Goal: Information Seeking & Learning: Learn about a topic

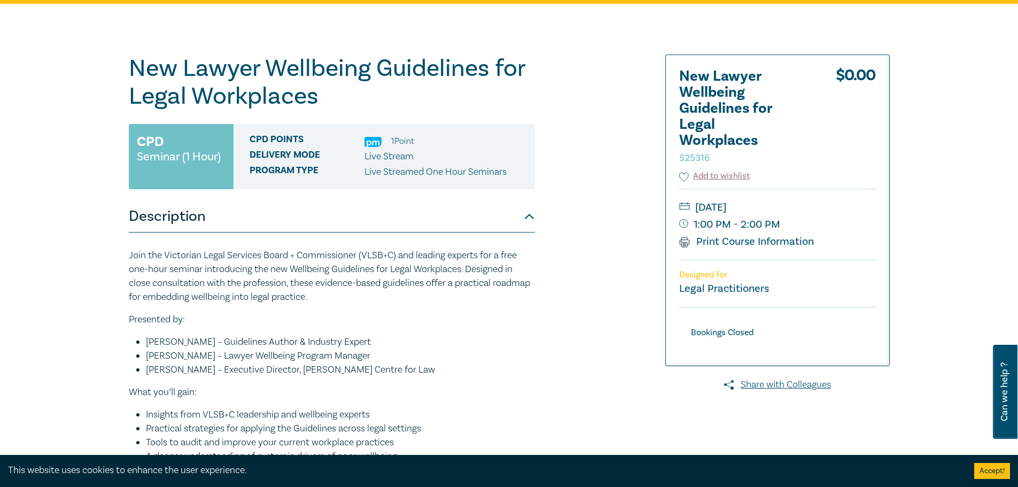
scroll to position [107, 0]
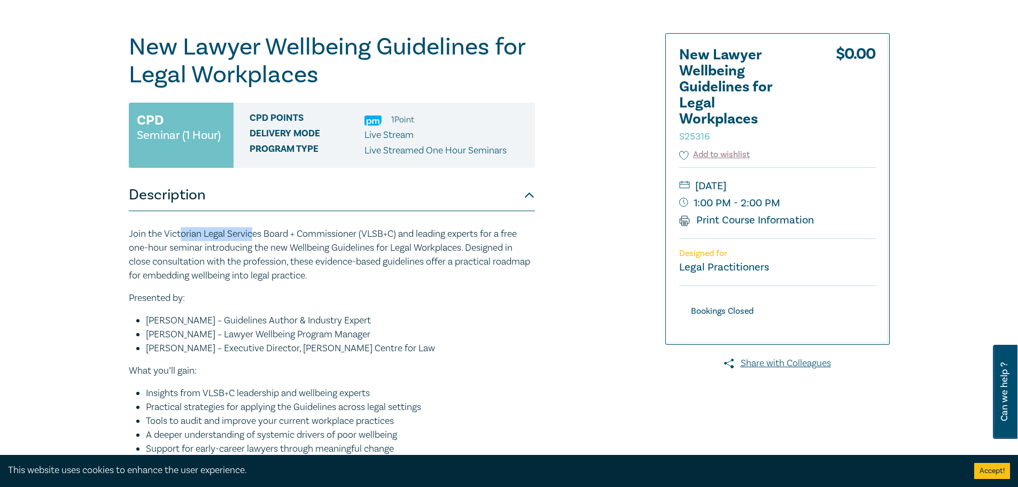
drag, startPoint x: 180, startPoint y: 237, endPoint x: 254, endPoint y: 238, distance: 74.3
click at [252, 237] on p "Join the Victorian Legal Services Board + Commissioner (VLSB+C) and leading exp…" at bounding box center [332, 255] width 406 height 56
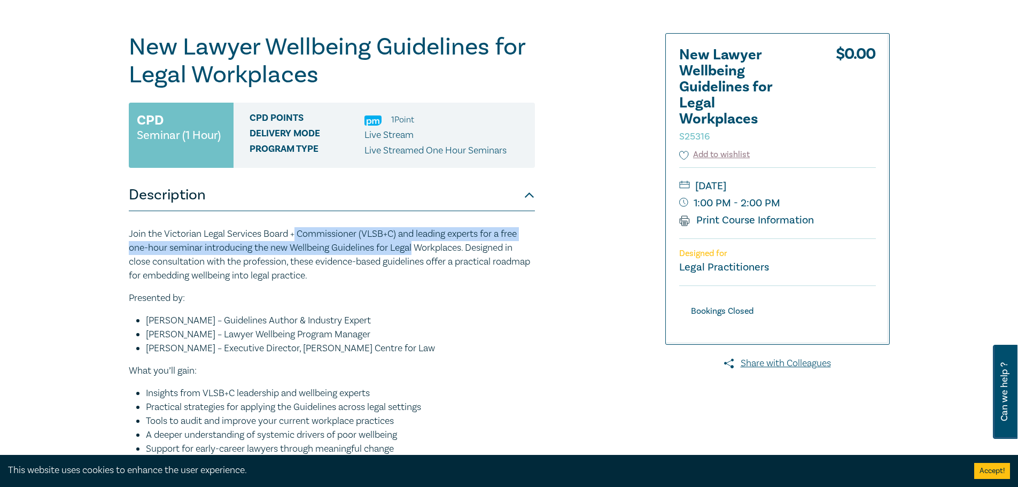
drag, startPoint x: 297, startPoint y: 239, endPoint x: 417, endPoint y: 251, distance: 120.3
click at [417, 251] on p "Join the Victorian Legal Services Board + Commissioner (VLSB+C) and leading exp…" at bounding box center [332, 255] width 406 height 56
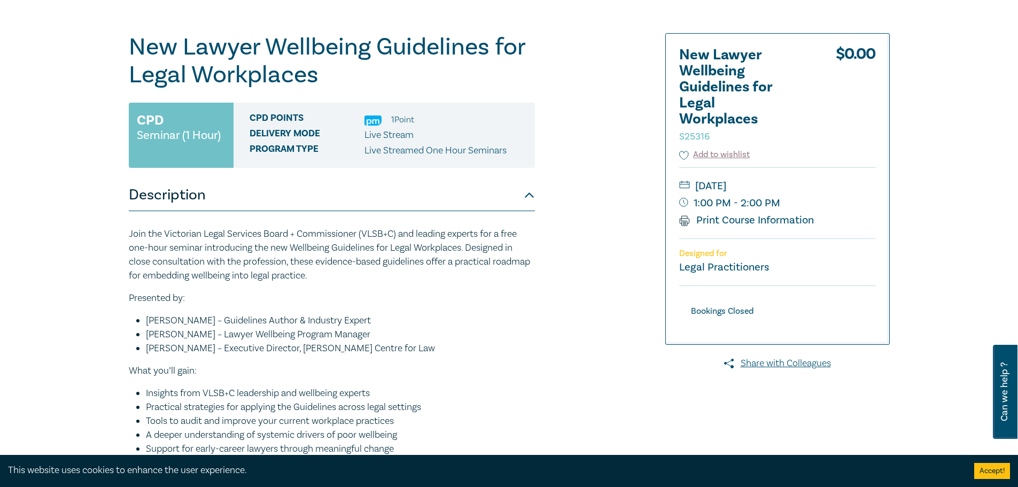
click at [460, 250] on p "Join the Victorian Legal Services Board + Commissioner (VLSB+C) and leading exp…" at bounding box center [332, 255] width 406 height 56
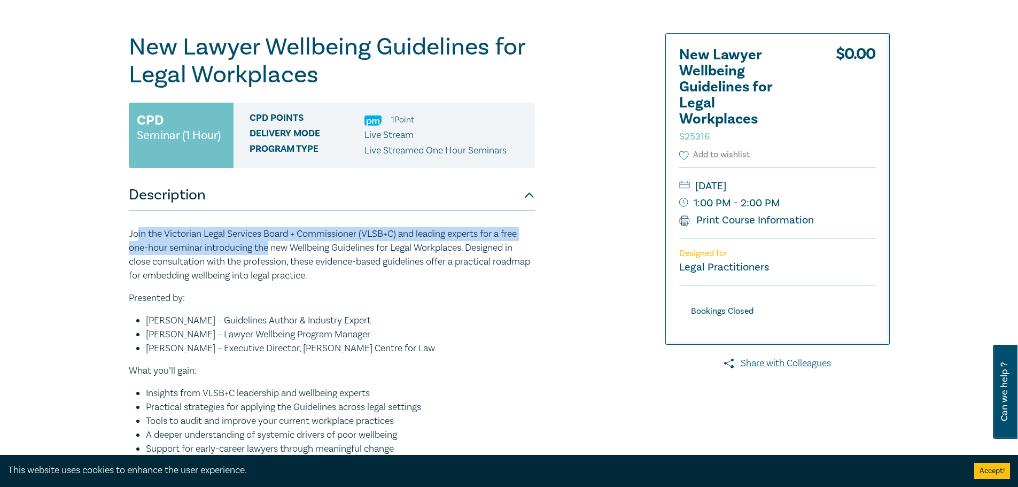
drag, startPoint x: 139, startPoint y: 234, endPoint x: 280, endPoint y: 245, distance: 141.6
click at [275, 245] on p "Join the Victorian Legal Services Board + Commissioner (VLSB+C) and leading exp…" at bounding box center [332, 255] width 406 height 56
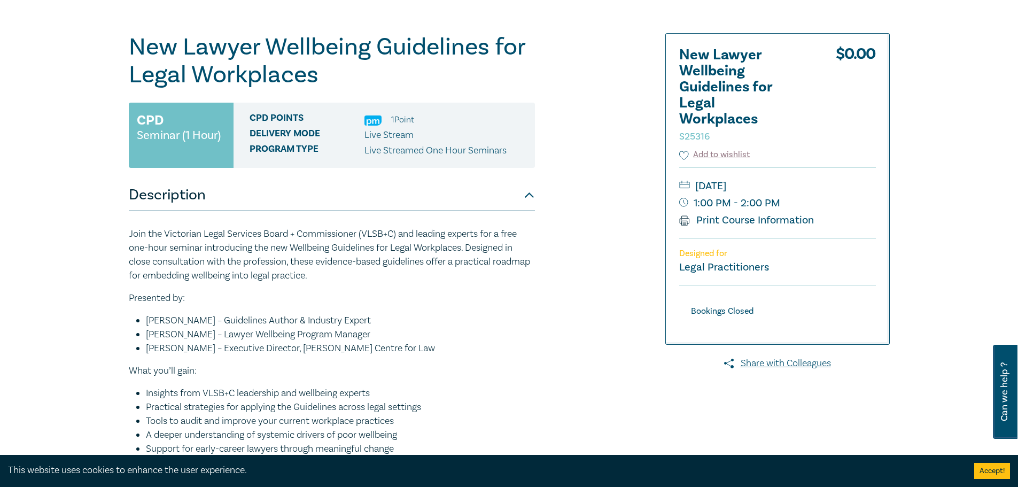
click at [403, 252] on p "Join the Victorian Legal Services Board + Commissioner (VLSB+C) and leading exp…" at bounding box center [332, 255] width 406 height 56
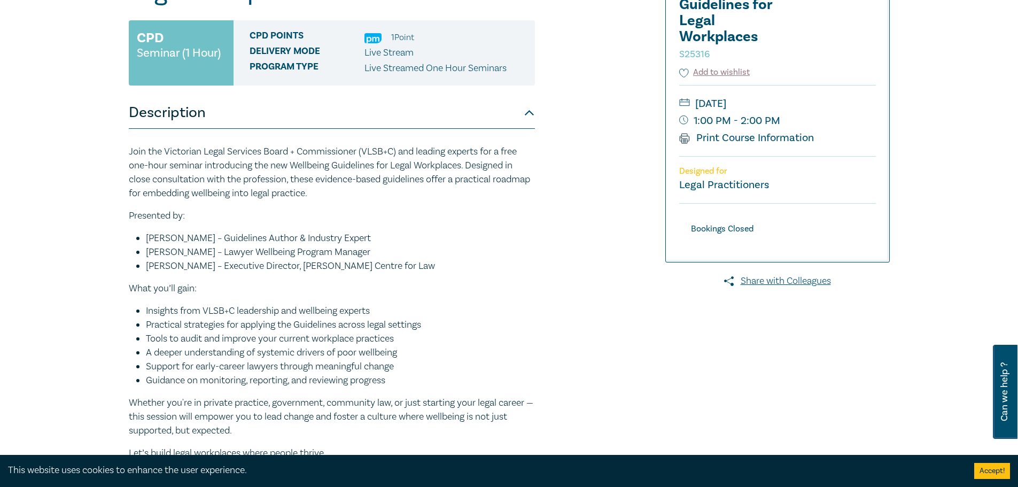
scroll to position [214, 0]
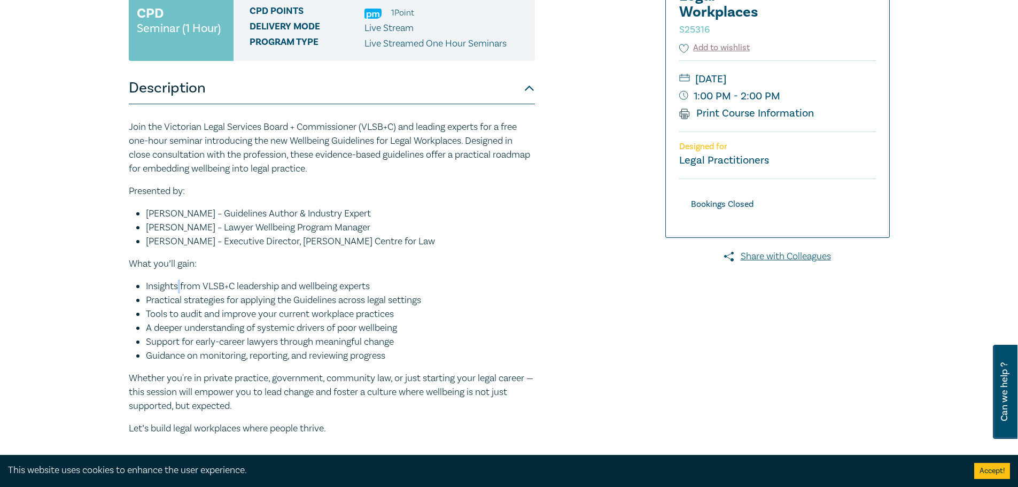
drag, startPoint x: 180, startPoint y: 285, endPoint x: 176, endPoint y: 335, distance: 49.8
click at [176, 335] on ul "Insights from VLSB+C leadership and wellbeing experts Practical strategies for …" at bounding box center [332, 320] width 406 height 83
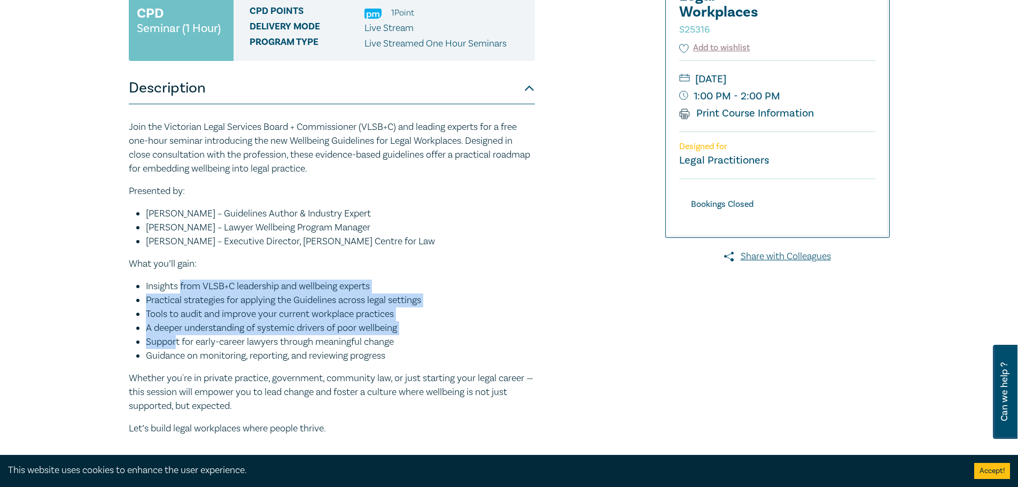
click at [205, 310] on li "Tools to audit and improve your current workplace practices" at bounding box center [340, 314] width 389 height 14
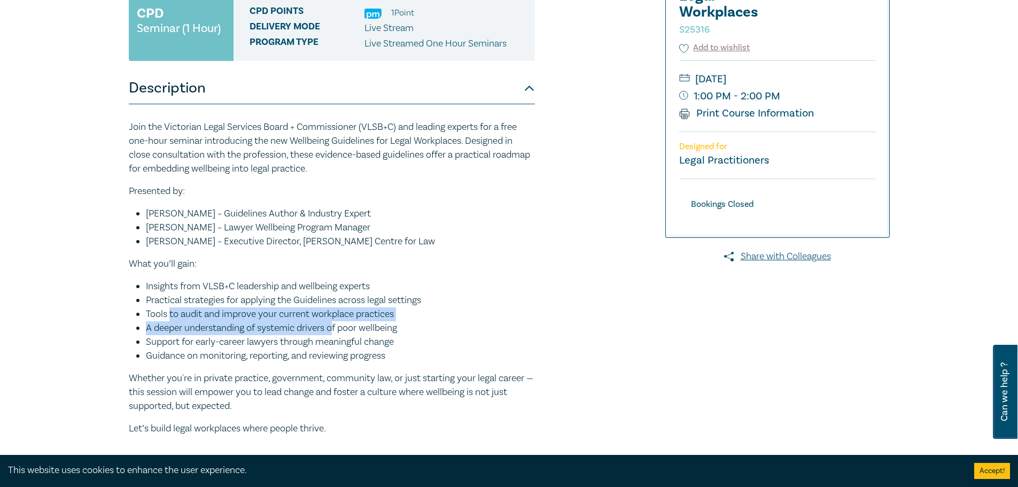
drag, startPoint x: 167, startPoint y: 314, endPoint x: 333, endPoint y: 328, distance: 166.2
click at [333, 328] on ul "Insights from VLSB+C leadership and wellbeing experts Practical strategies for …" at bounding box center [332, 320] width 406 height 83
click at [207, 339] on li "Support for early-career lawyers through meaningful change" at bounding box center [340, 342] width 389 height 14
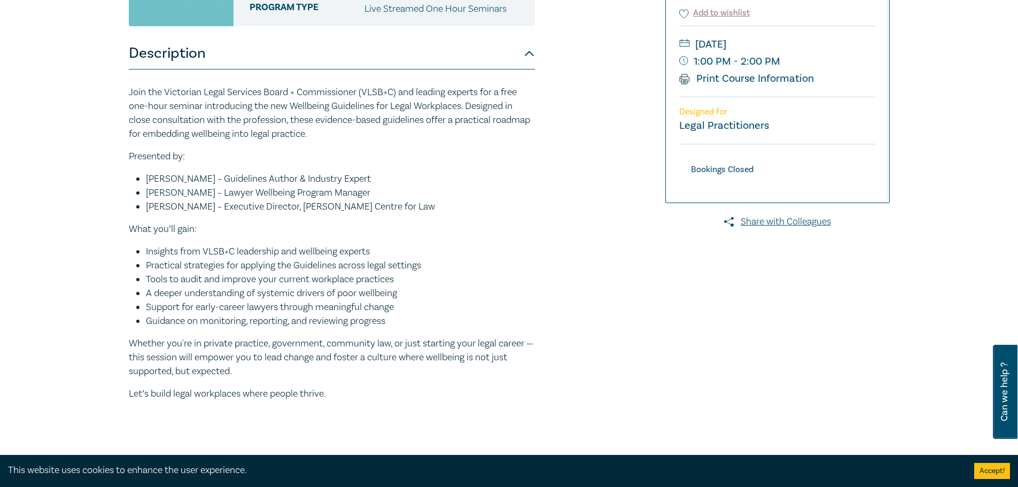
scroll to position [267, 0]
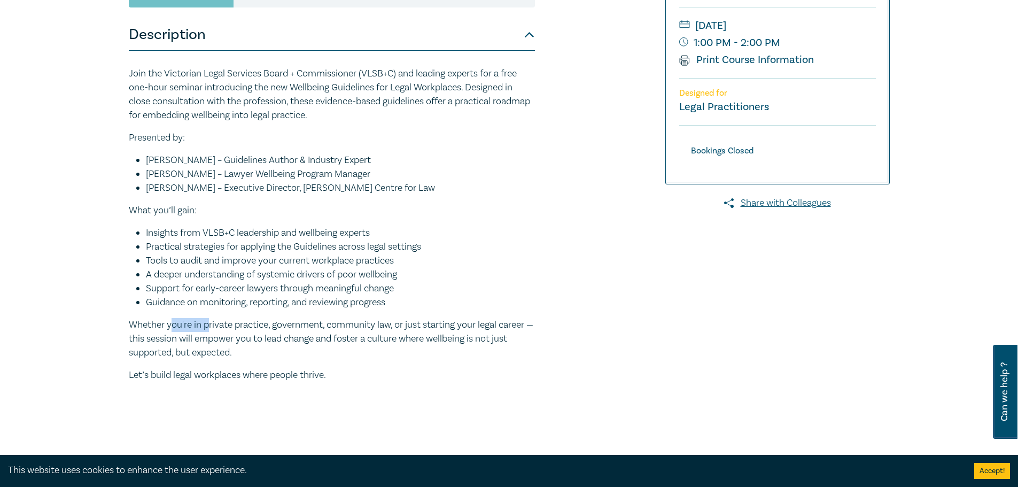
drag, startPoint x: 170, startPoint y: 318, endPoint x: 238, endPoint y: 323, distance: 67.5
click at [209, 322] on p "Whether you're in private practice, government, community law, or just starting…" at bounding box center [332, 339] width 406 height 42
drag, startPoint x: 398, startPoint y: 329, endPoint x: 461, endPoint y: 323, distance: 63.4
click at [461, 323] on p "Whether you're in private practice, government, community law, or just starting…" at bounding box center [332, 339] width 406 height 42
drag, startPoint x: 173, startPoint y: 337, endPoint x: 383, endPoint y: 343, distance: 210.6
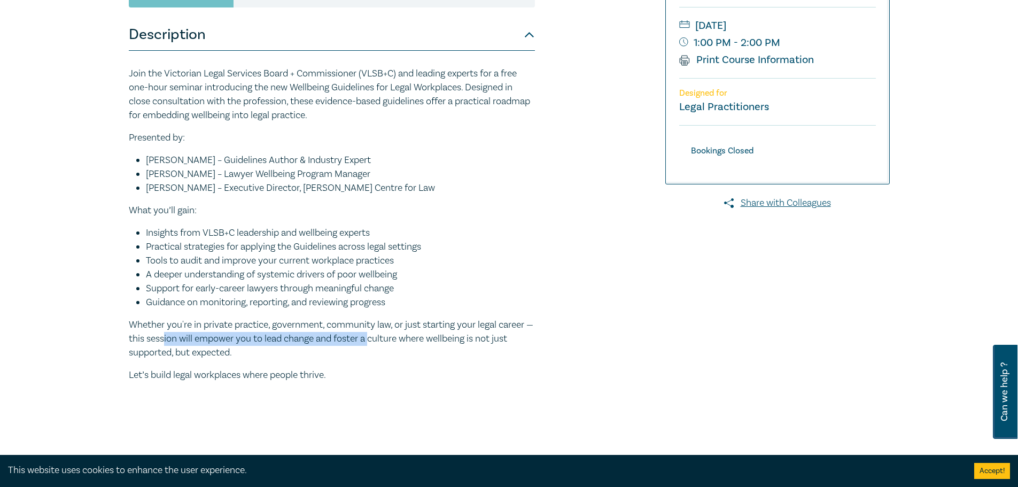
click at [383, 343] on p "Whether you're in private practice, government, community law, or just starting…" at bounding box center [332, 339] width 406 height 42
drag, startPoint x: 147, startPoint y: 350, endPoint x: 186, endPoint y: 354, distance: 39.2
click at [185, 354] on p "Whether you're in private practice, government, community law, or just starting…" at bounding box center [332, 339] width 406 height 42
click at [221, 353] on p "Whether you're in private practice, government, community law, or just starting…" at bounding box center [332, 339] width 406 height 42
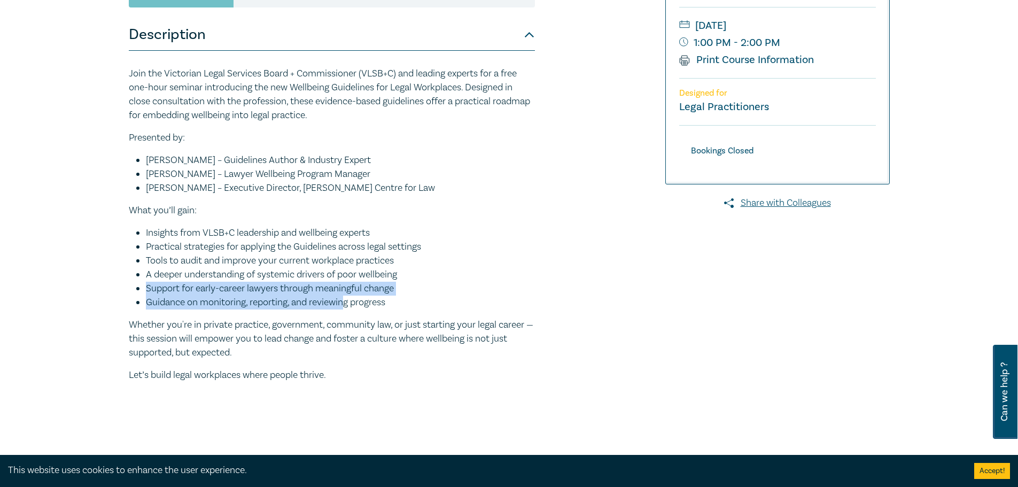
drag, startPoint x: 144, startPoint y: 292, endPoint x: 344, endPoint y: 300, distance: 200.0
click at [344, 300] on ul "Insights from VLSB+C leadership and wellbeing experts Practical strategies for …" at bounding box center [332, 267] width 406 height 83
click at [340, 290] on li "Support for early-career lawyers through meaningful change" at bounding box center [340, 289] width 389 height 14
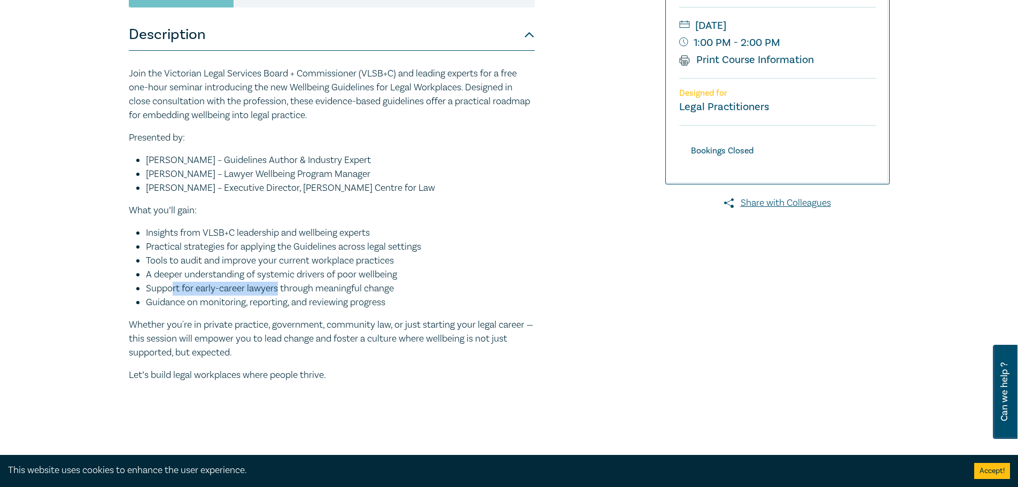
drag, startPoint x: 170, startPoint y: 286, endPoint x: 278, endPoint y: 292, distance: 108.1
click at [278, 292] on li "Support for early-career lawyers through meaningful change" at bounding box center [340, 289] width 389 height 14
drag, startPoint x: 215, startPoint y: 304, endPoint x: 370, endPoint y: 305, distance: 155.5
click at [370, 305] on li "Guidance on monitoring, reporting, and reviewing progress" at bounding box center [340, 302] width 389 height 14
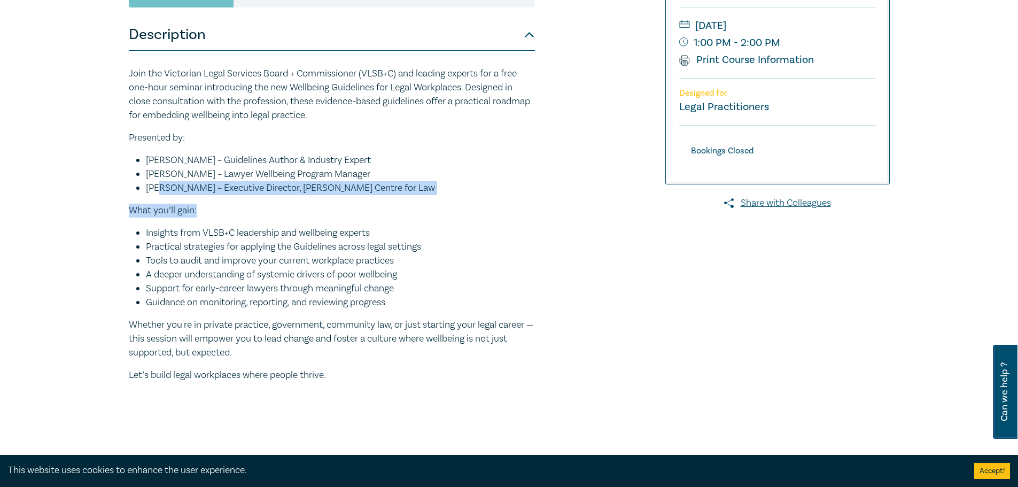
drag, startPoint x: 158, startPoint y: 192, endPoint x: 351, endPoint y: 200, distance: 193.1
click at [351, 200] on div "Join the Victorian Legal Services Board + Commissioner (VLSB+C) and leading exp…" at bounding box center [332, 224] width 406 height 315
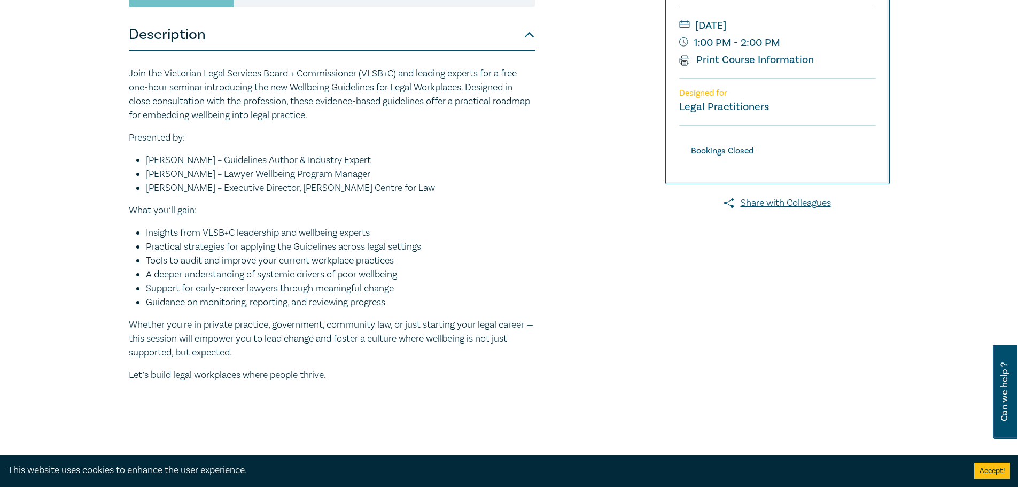
click at [238, 93] on p "Join the Victorian Legal Services Board + Commissioner (VLSB+C) and leading exp…" at bounding box center [332, 95] width 406 height 56
drag, startPoint x: 333, startPoint y: 82, endPoint x: 471, endPoint y: 85, distance: 137.4
click at [455, 88] on p "Join the Victorian Legal Services Board + Commissioner (VLSB+C) and leading exp…" at bounding box center [332, 95] width 406 height 56
drag, startPoint x: 434, startPoint y: 73, endPoint x: 488, endPoint y: 72, distance: 54.0
click at [488, 72] on p "Join the Victorian Legal Services Board + Commissioner (VLSB+C) and leading exp…" at bounding box center [332, 95] width 406 height 56
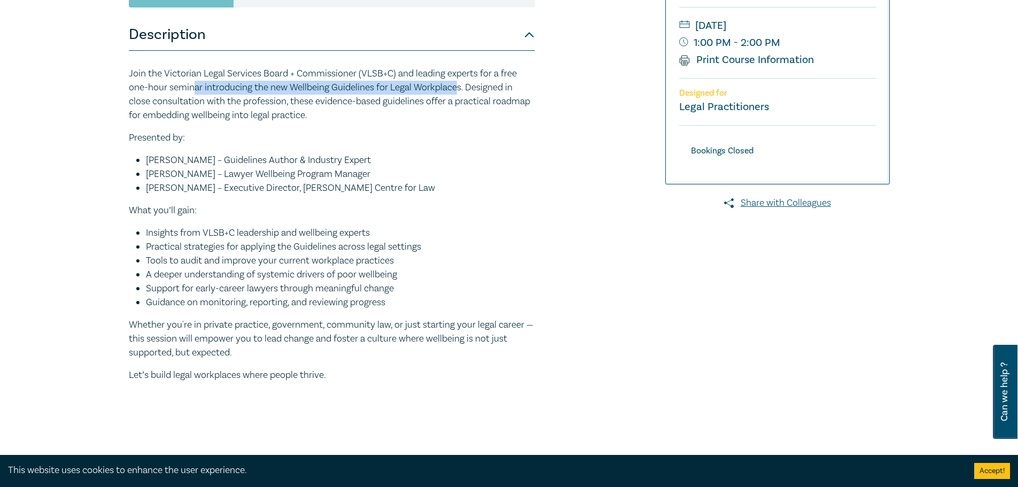
drag, startPoint x: 200, startPoint y: 89, endPoint x: 460, endPoint y: 90, distance: 259.7
click at [460, 90] on p "Join the Victorian Legal Services Board + Commissioner (VLSB+C) and leading exp…" at bounding box center [332, 95] width 406 height 56
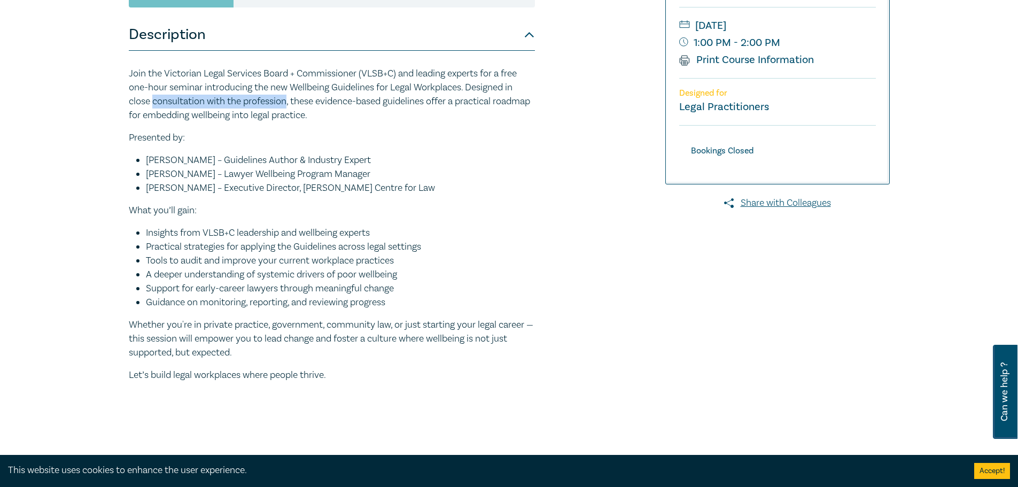
drag, startPoint x: 153, startPoint y: 103, endPoint x: 287, endPoint y: 102, distance: 134.1
click at [287, 102] on p "Join the Victorian Legal Services Board + Commissioner (VLSB+C) and leading exp…" at bounding box center [332, 95] width 406 height 56
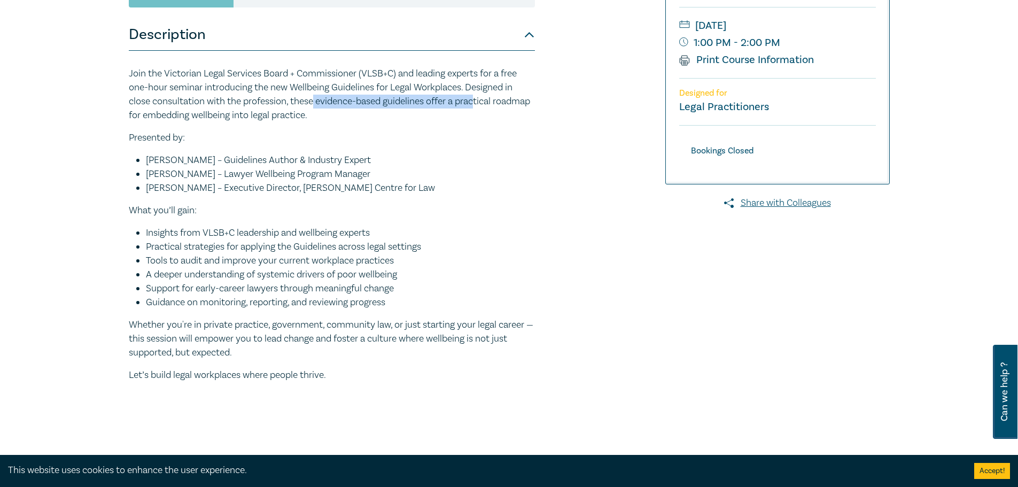
drag, startPoint x: 317, startPoint y: 103, endPoint x: 336, endPoint y: 118, distance: 24.4
click at [479, 107] on p "Join the Victorian Legal Services Board + Commissioner (VLSB+C) and leading exp…" at bounding box center [332, 95] width 406 height 56
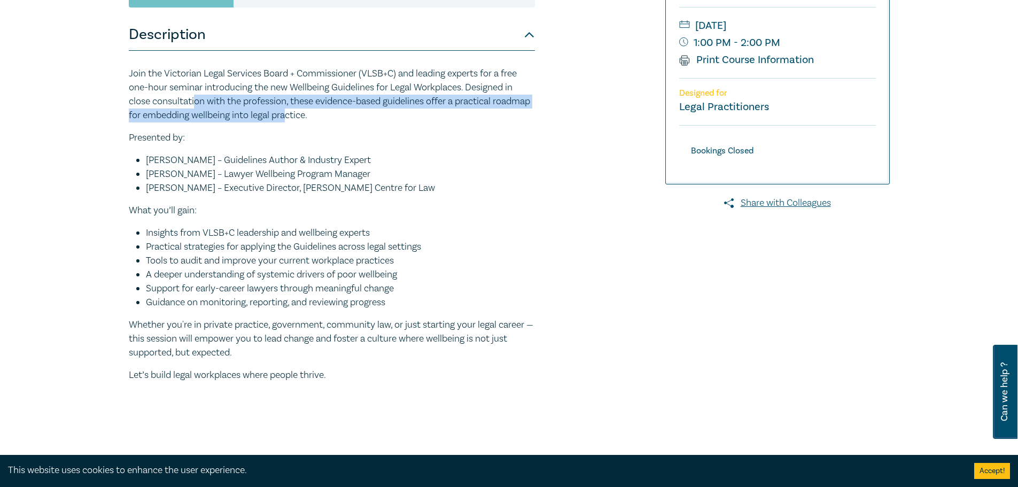
drag, startPoint x: 205, startPoint y: 109, endPoint x: 332, endPoint y: 116, distance: 126.9
click at [330, 116] on p "Join the Victorian Legal Services Board + Commissioner (VLSB+C) and leading exp…" at bounding box center [332, 95] width 406 height 56
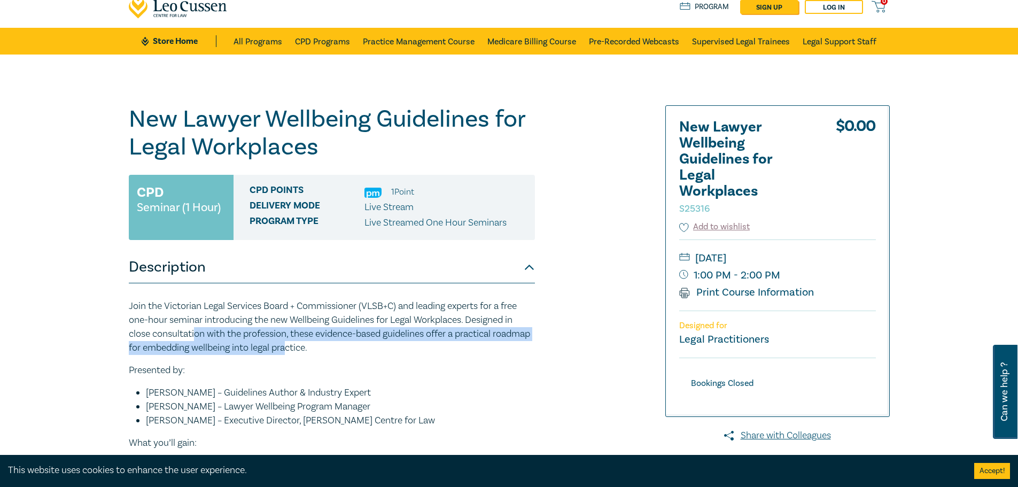
scroll to position [53, 0]
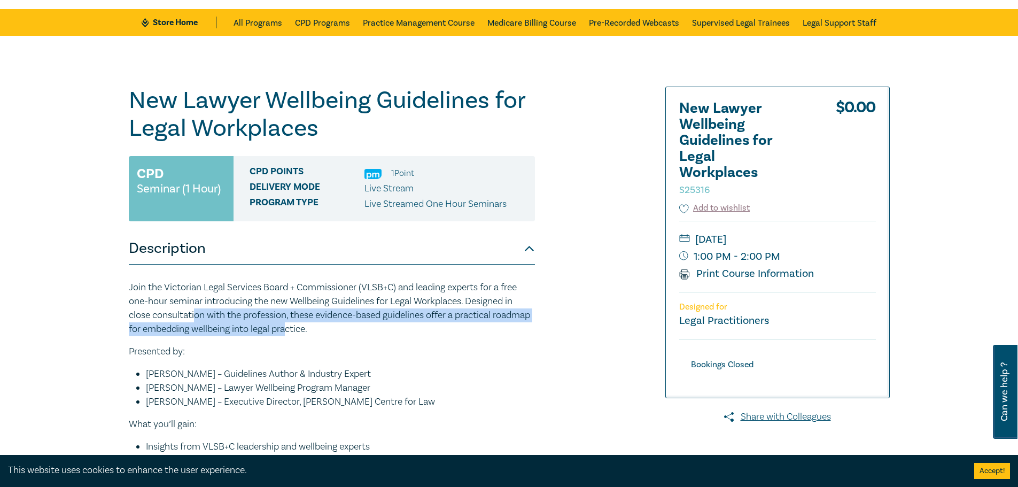
click at [512, 320] on p "Join the Victorian Legal Services Board + Commissioner (VLSB+C) and leading exp…" at bounding box center [332, 309] width 406 height 56
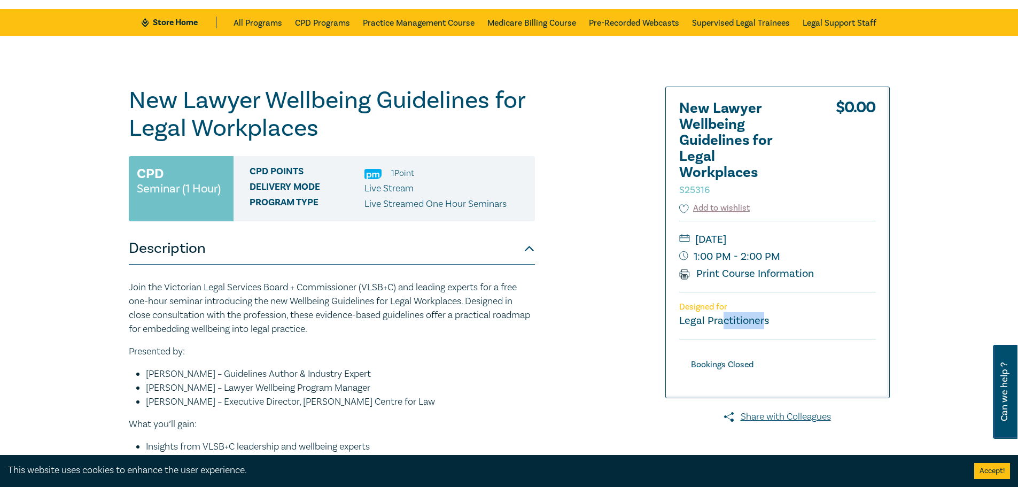
drag, startPoint x: 735, startPoint y: 321, endPoint x: 762, endPoint y: 321, distance: 27.3
click at [760, 321] on small "Legal Practitioners" at bounding box center [724, 321] width 90 height 14
